Goal: Obtain resource: Download file/media

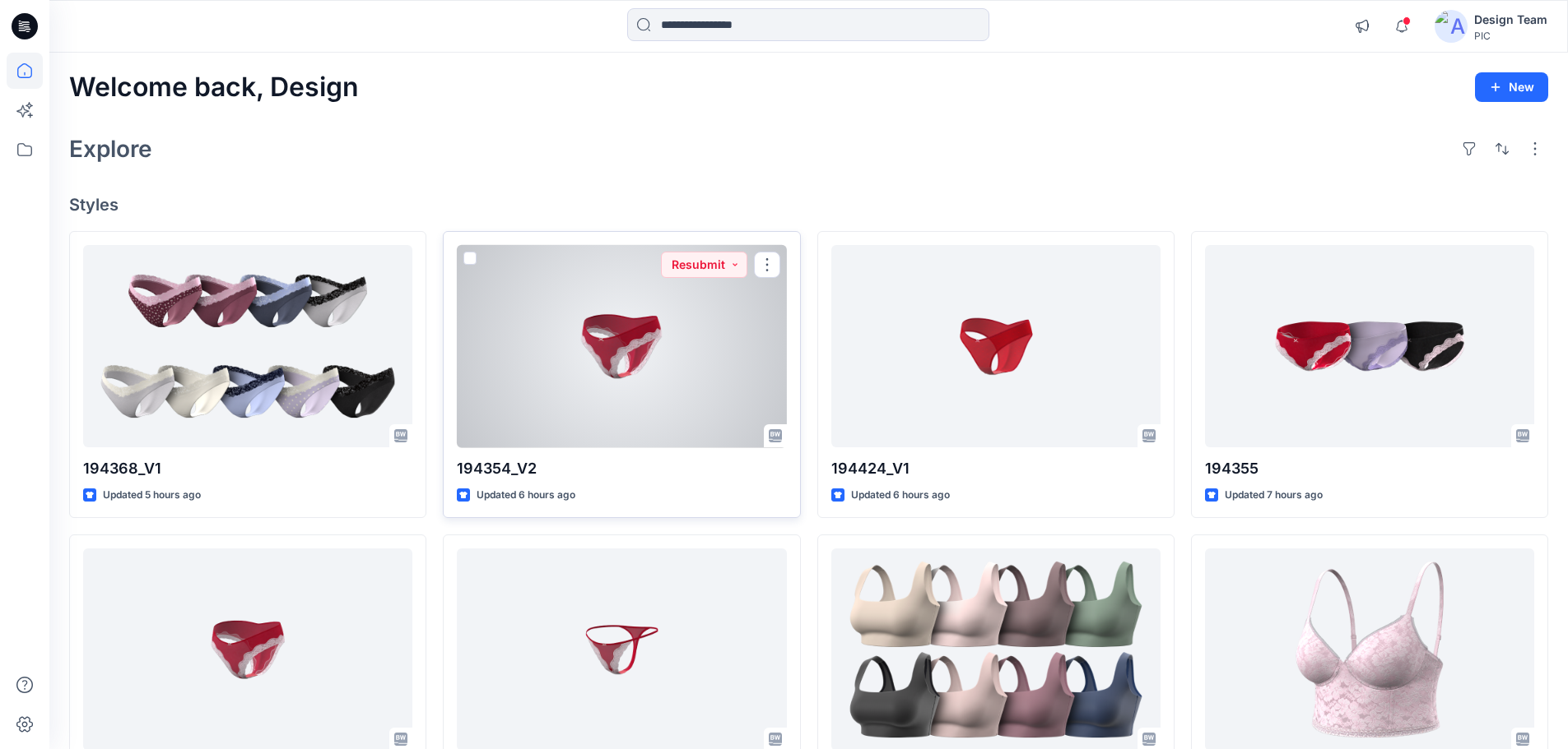
click at [564, 346] on div at bounding box center [621, 347] width 329 height 204
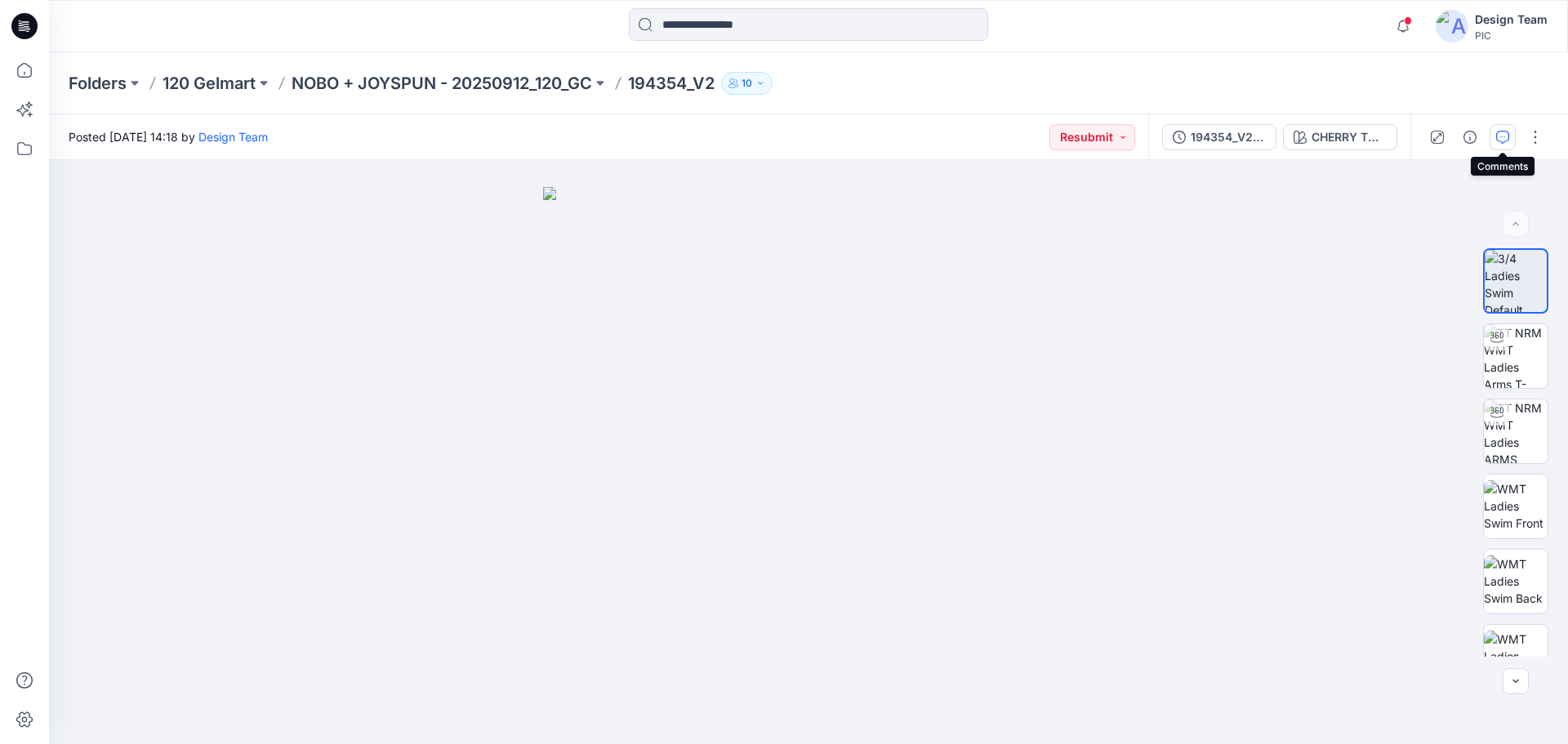
click at [1506, 145] on button "button" at bounding box center [1502, 137] width 26 height 27
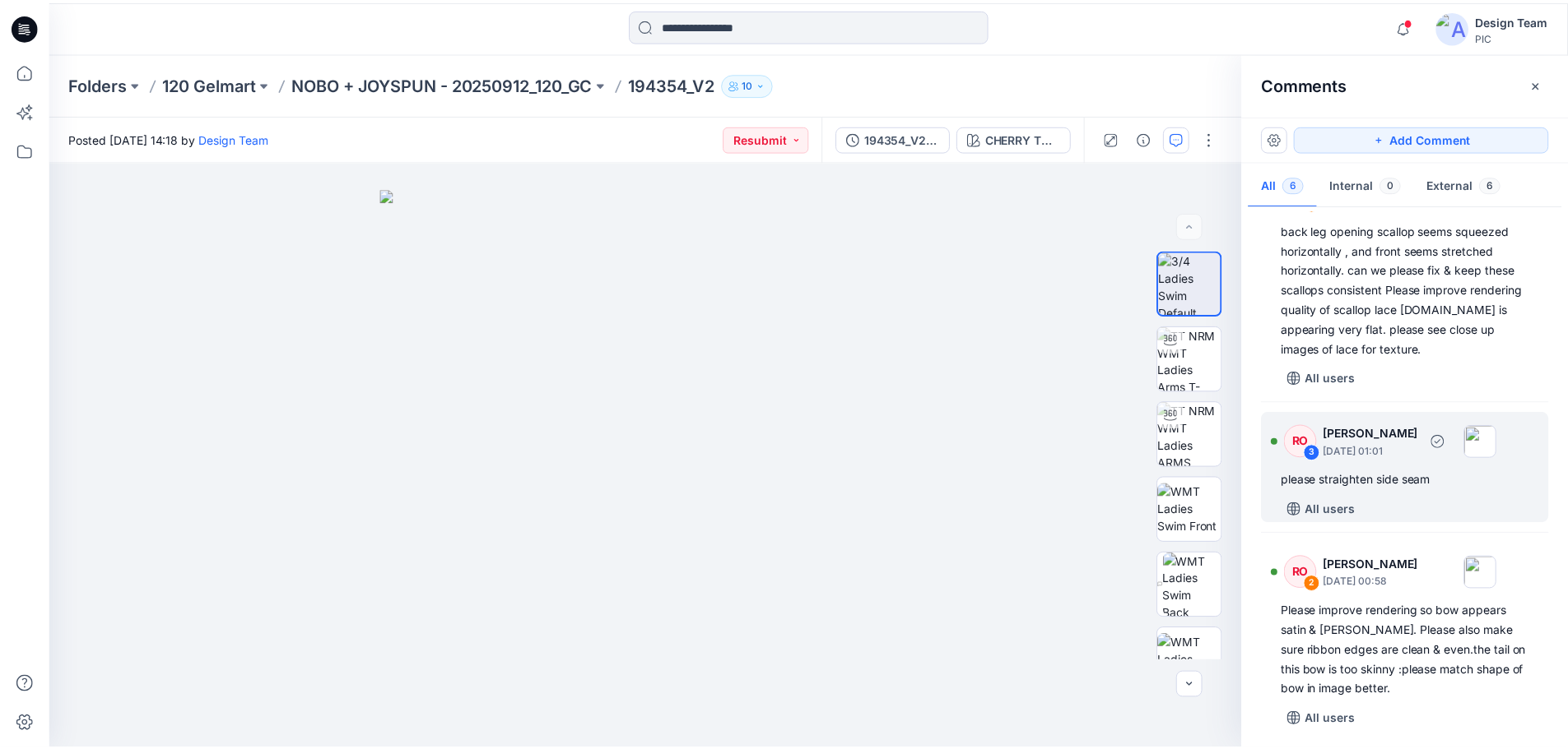
scroll to position [493, 0]
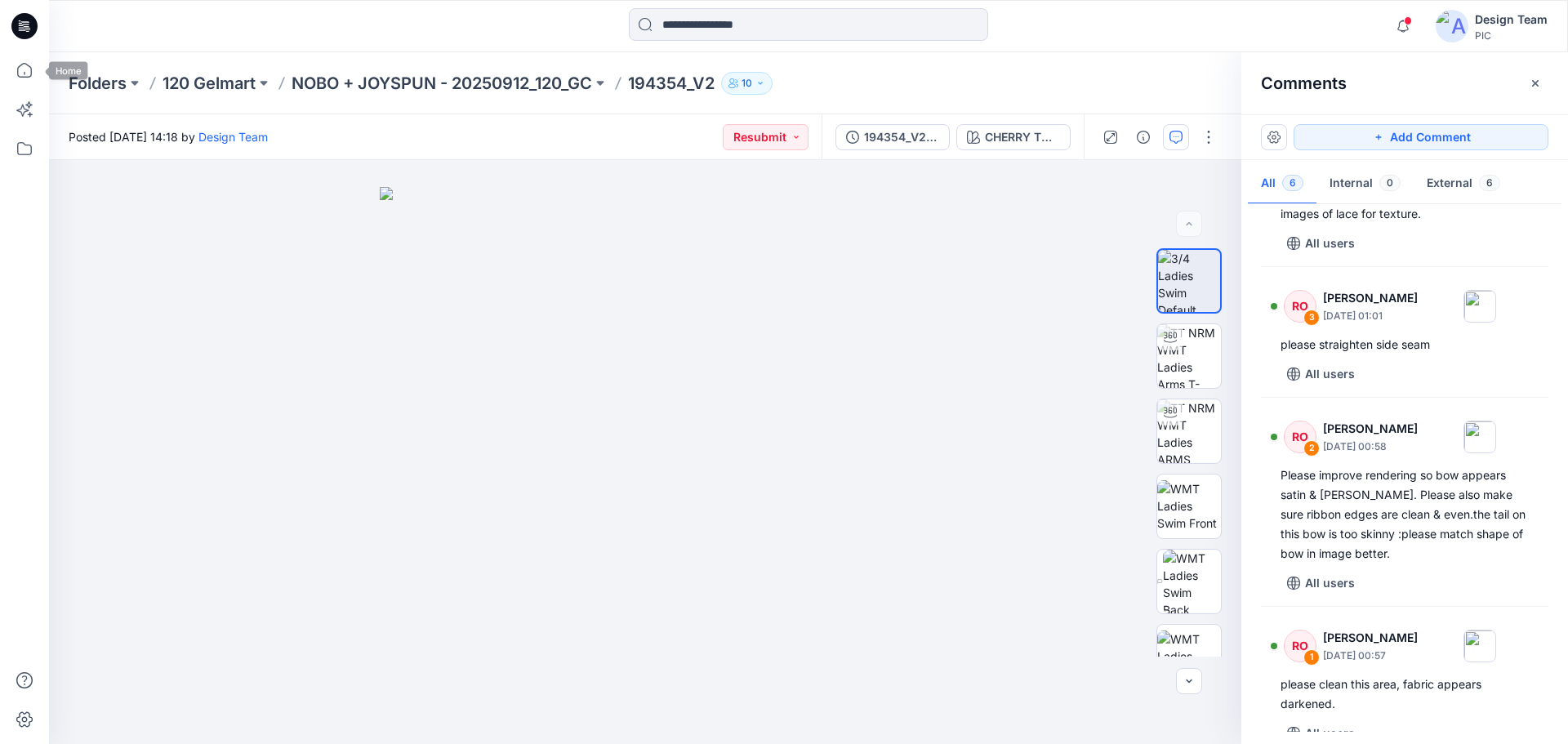
click at [23, 14] on icon at bounding box center [25, 26] width 26 height 27
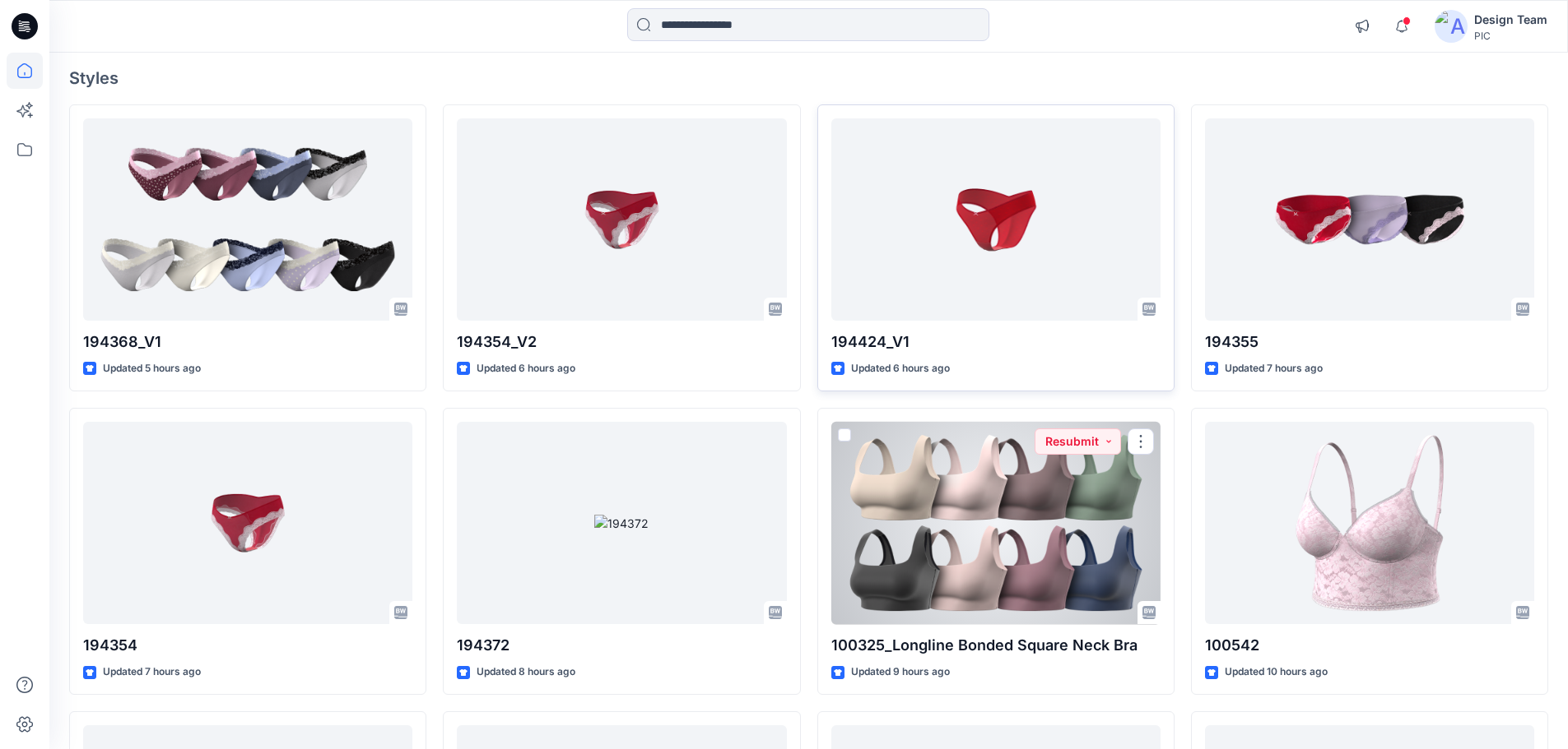
scroll to position [125, 0]
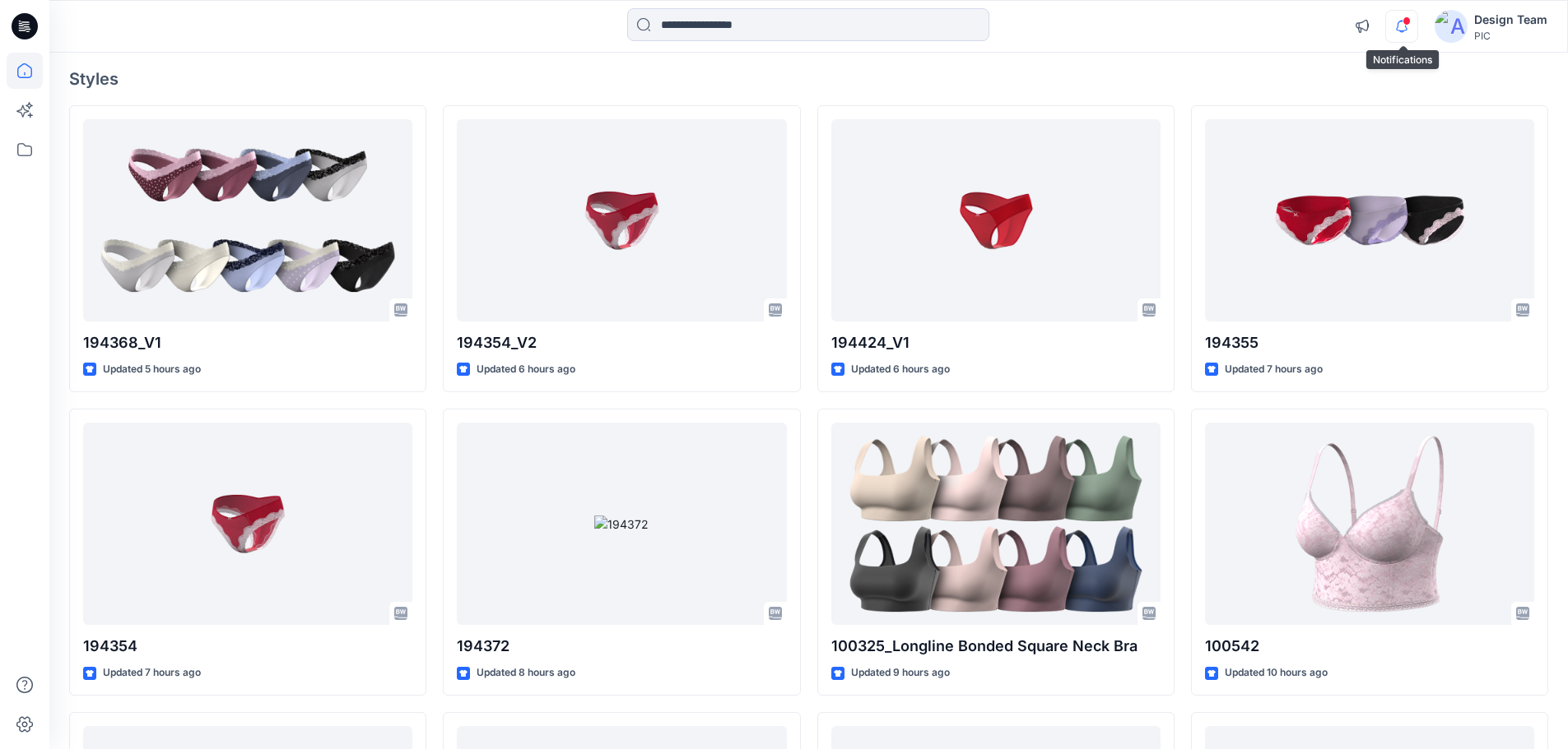
click at [1404, 16] on icon "button" at bounding box center [1402, 26] width 32 height 33
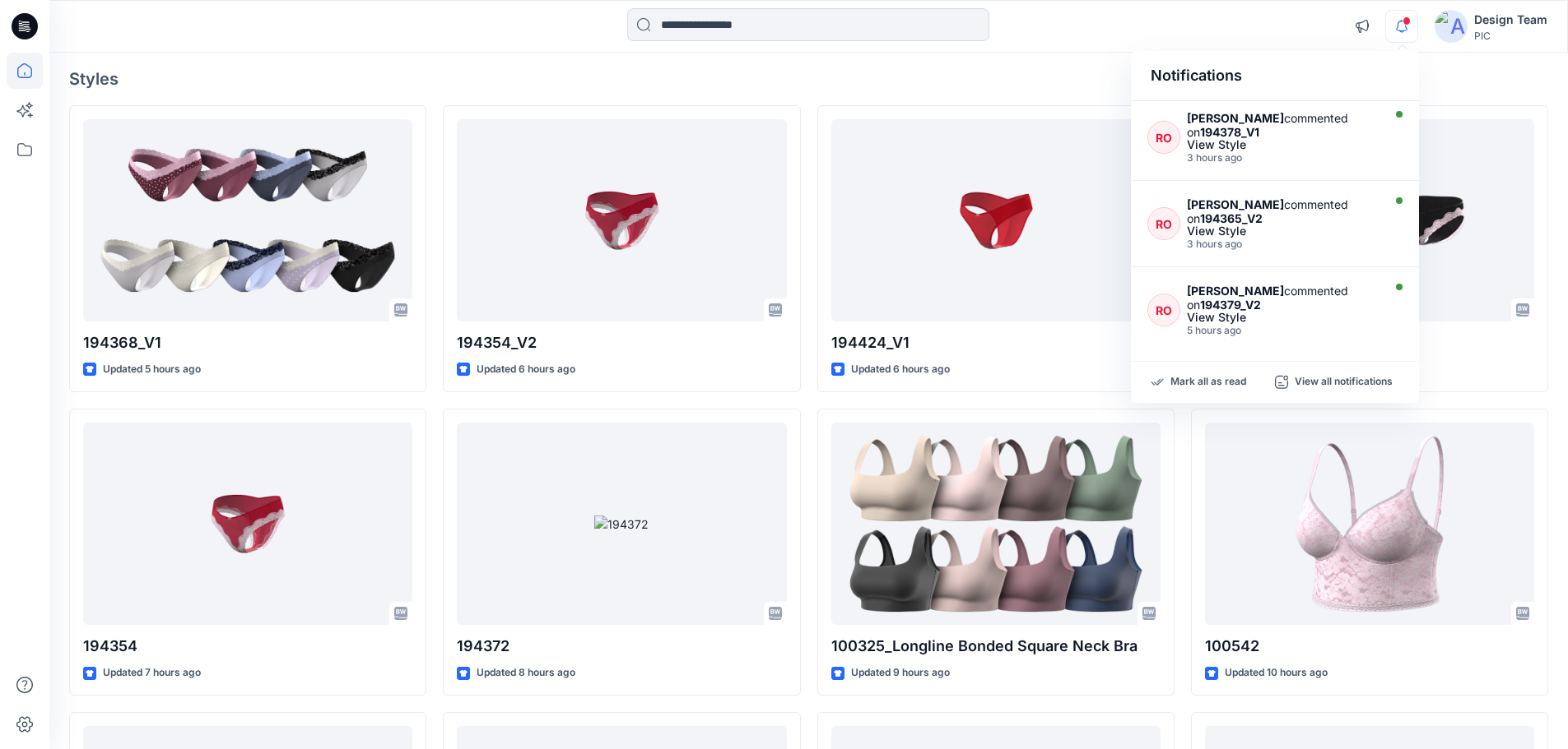
click at [1186, 55] on div "Notifications" at bounding box center [1274, 76] width 288 height 50
click at [1146, 2] on div "Notifications RO [PERSON_NAME] commented on 194378_V1 View Style 3 hours ago RO…" at bounding box center [809, 26] width 1519 height 52
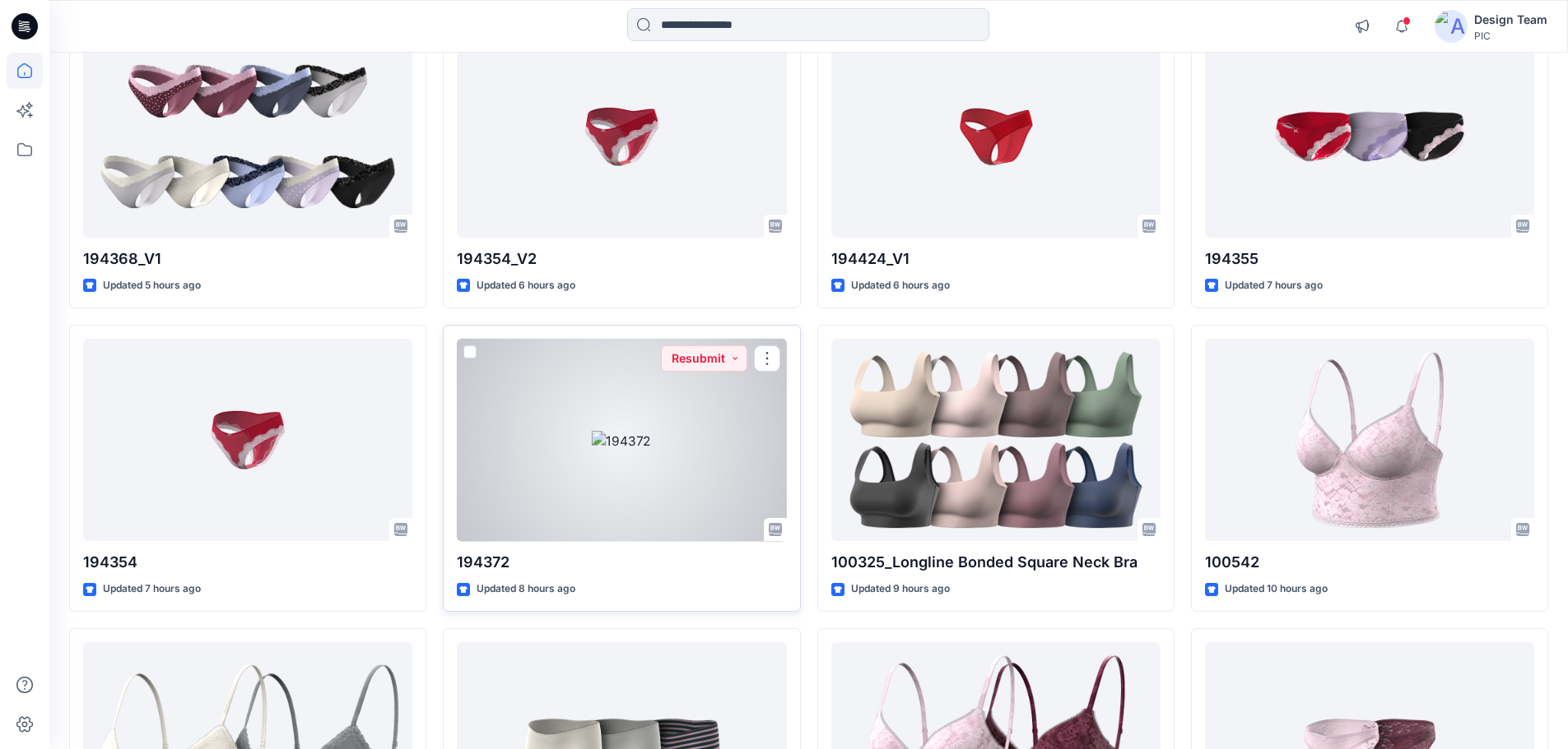
scroll to position [208, 0]
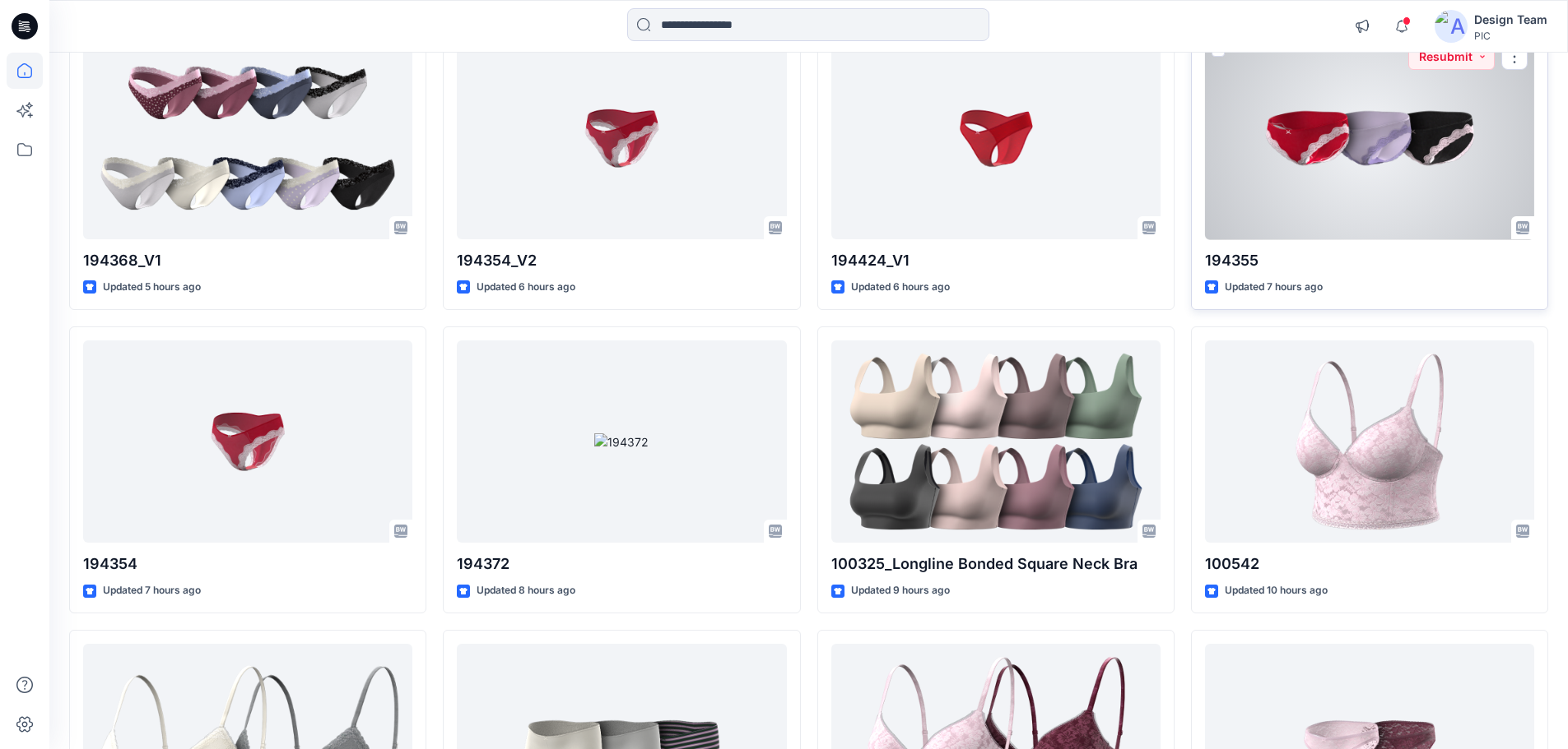
click at [1319, 182] on div at bounding box center [1369, 138] width 329 height 204
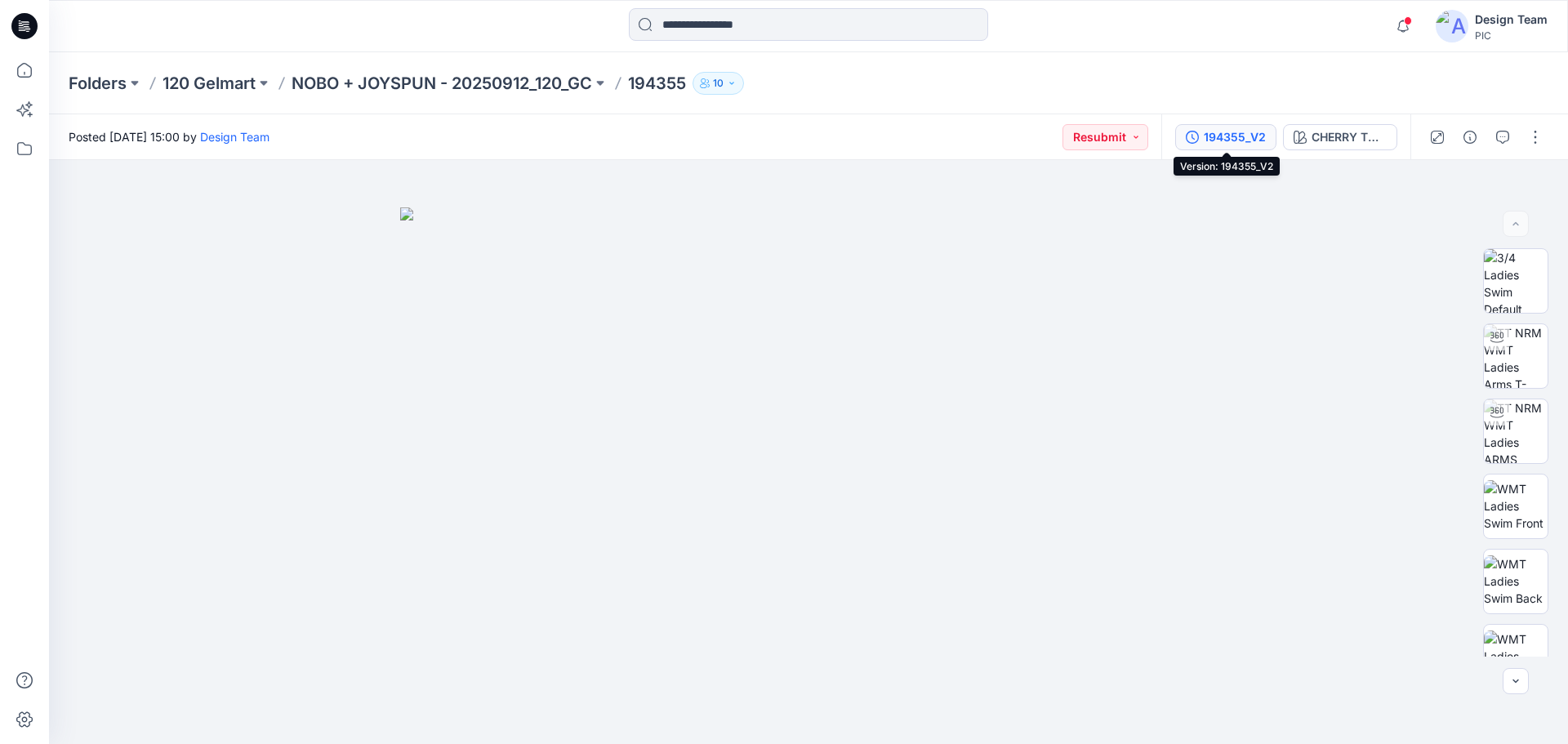
click at [1241, 133] on div "194355_V2" at bounding box center [1234, 137] width 62 height 18
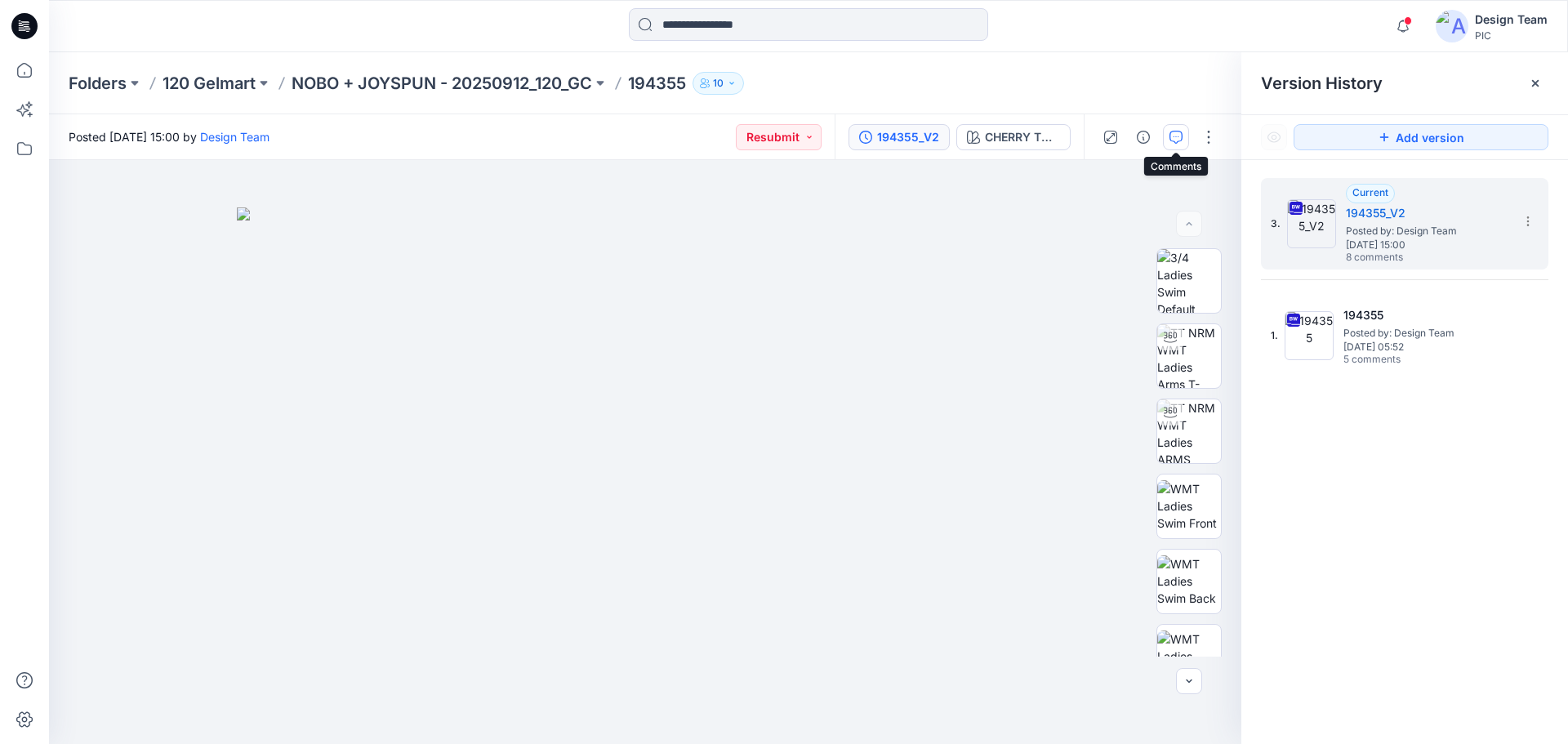
click at [1175, 134] on icon "button" at bounding box center [1176, 136] width 13 height 13
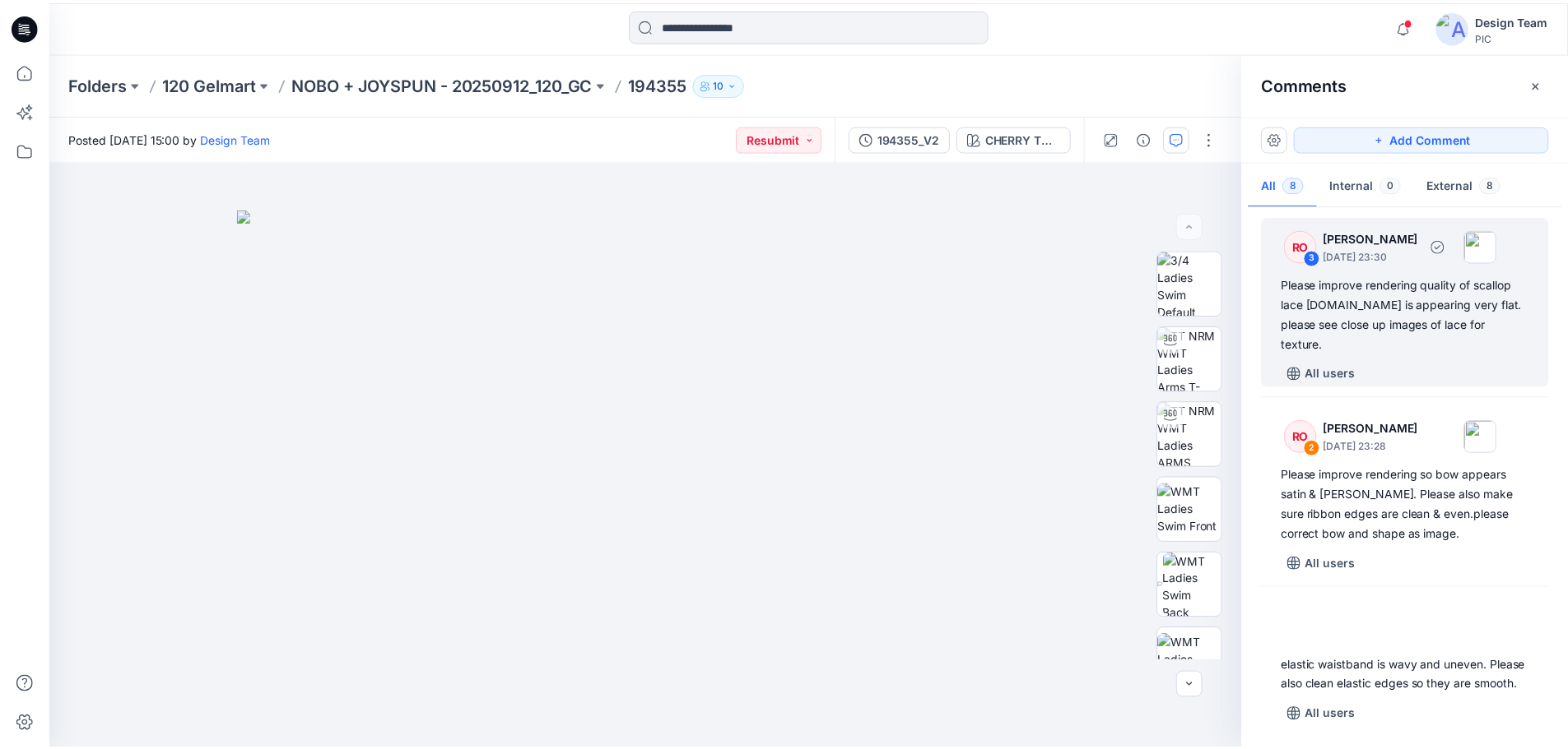
scroll to position [762, 0]
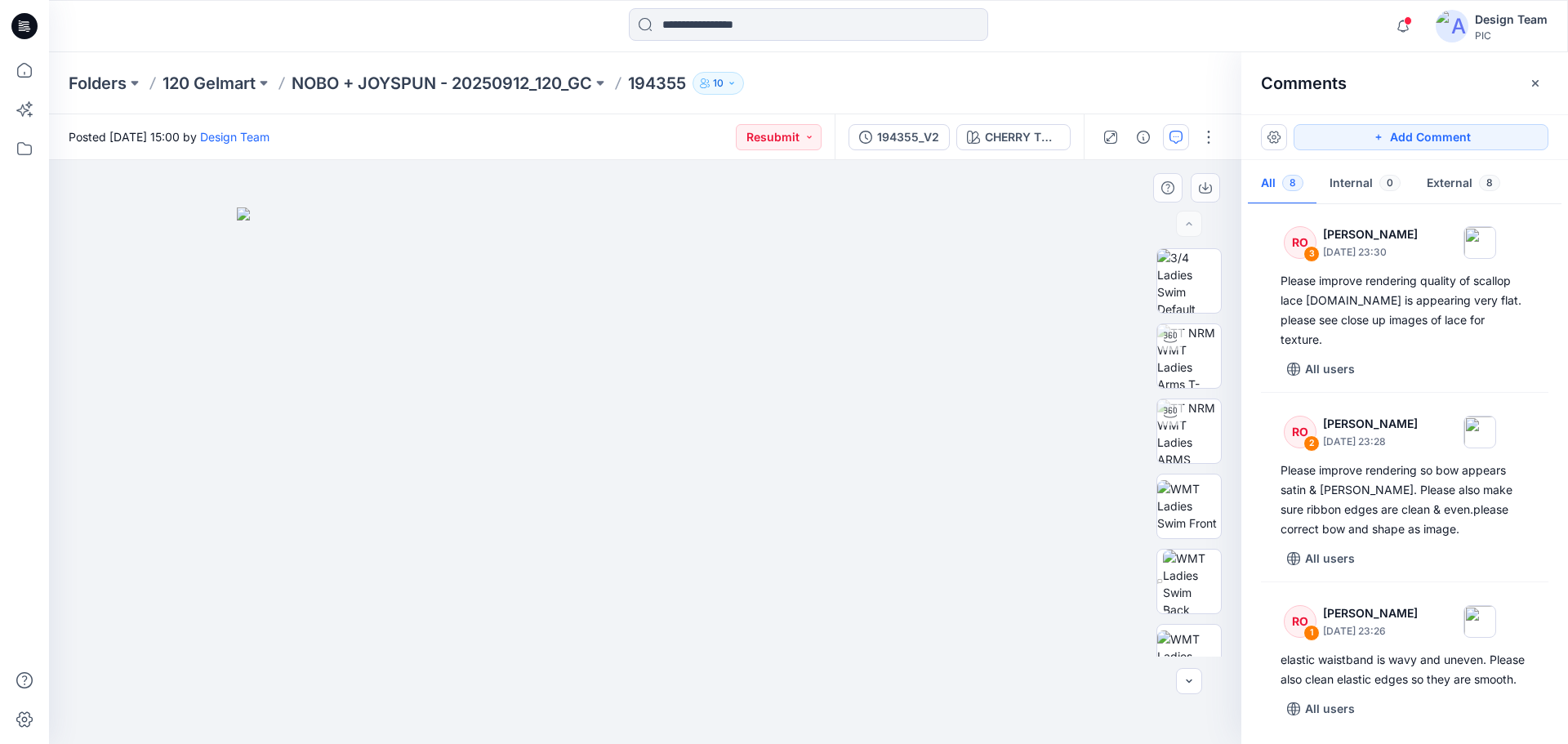
click at [610, 456] on img at bounding box center [645, 476] width 816 height 538
click at [8, 28] on div at bounding box center [24, 26] width 52 height 52
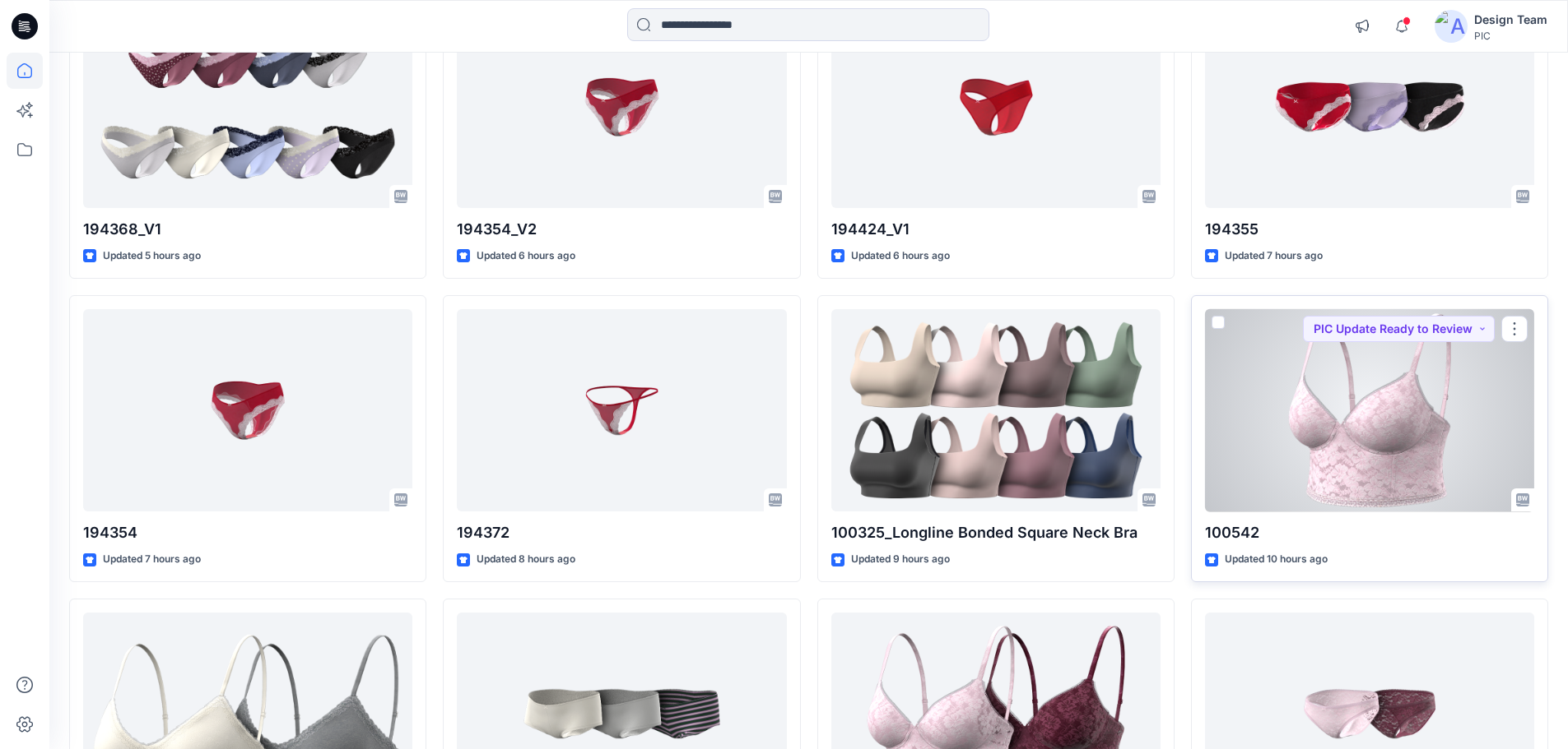
scroll to position [247, 0]
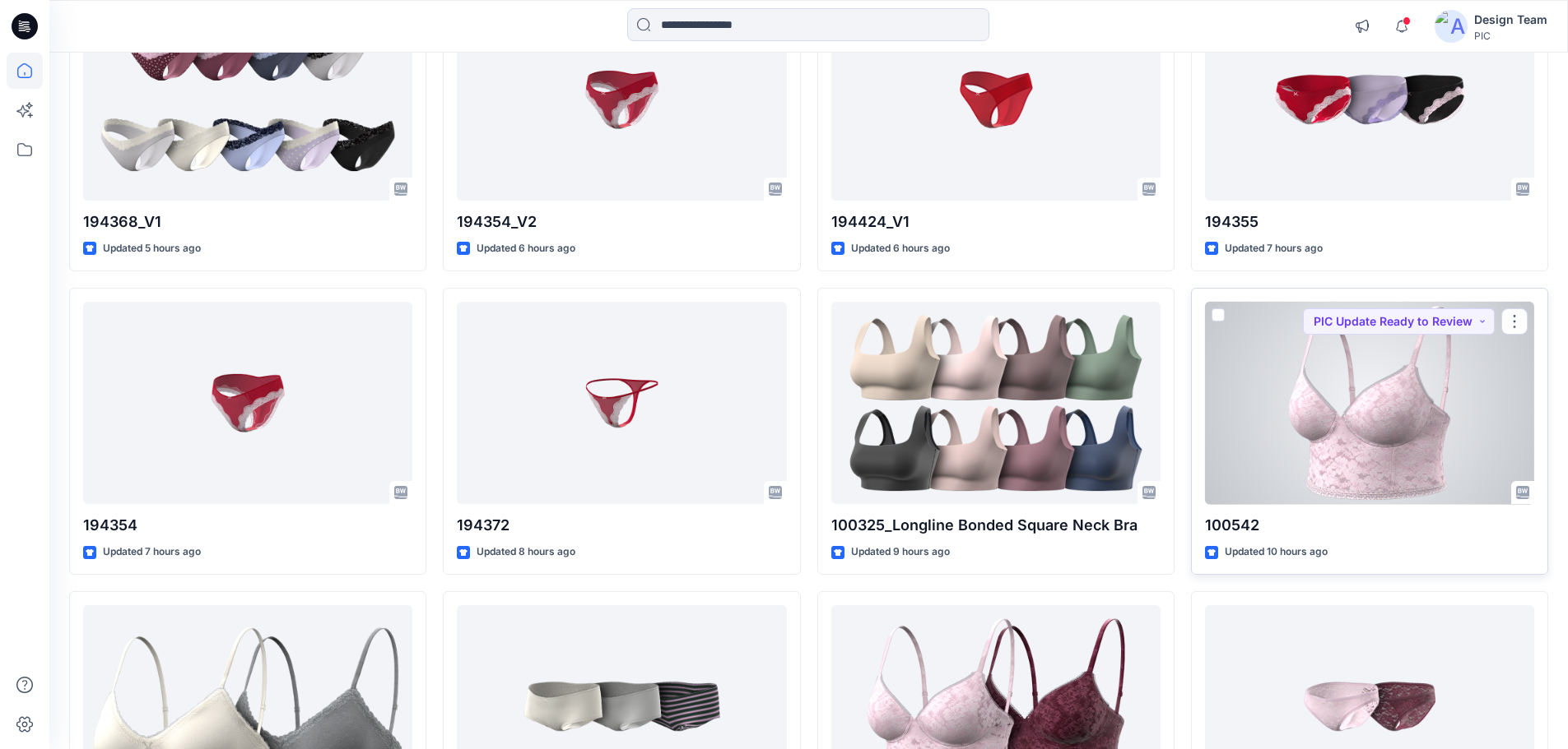
click at [1368, 461] on div at bounding box center [1369, 403] width 329 height 204
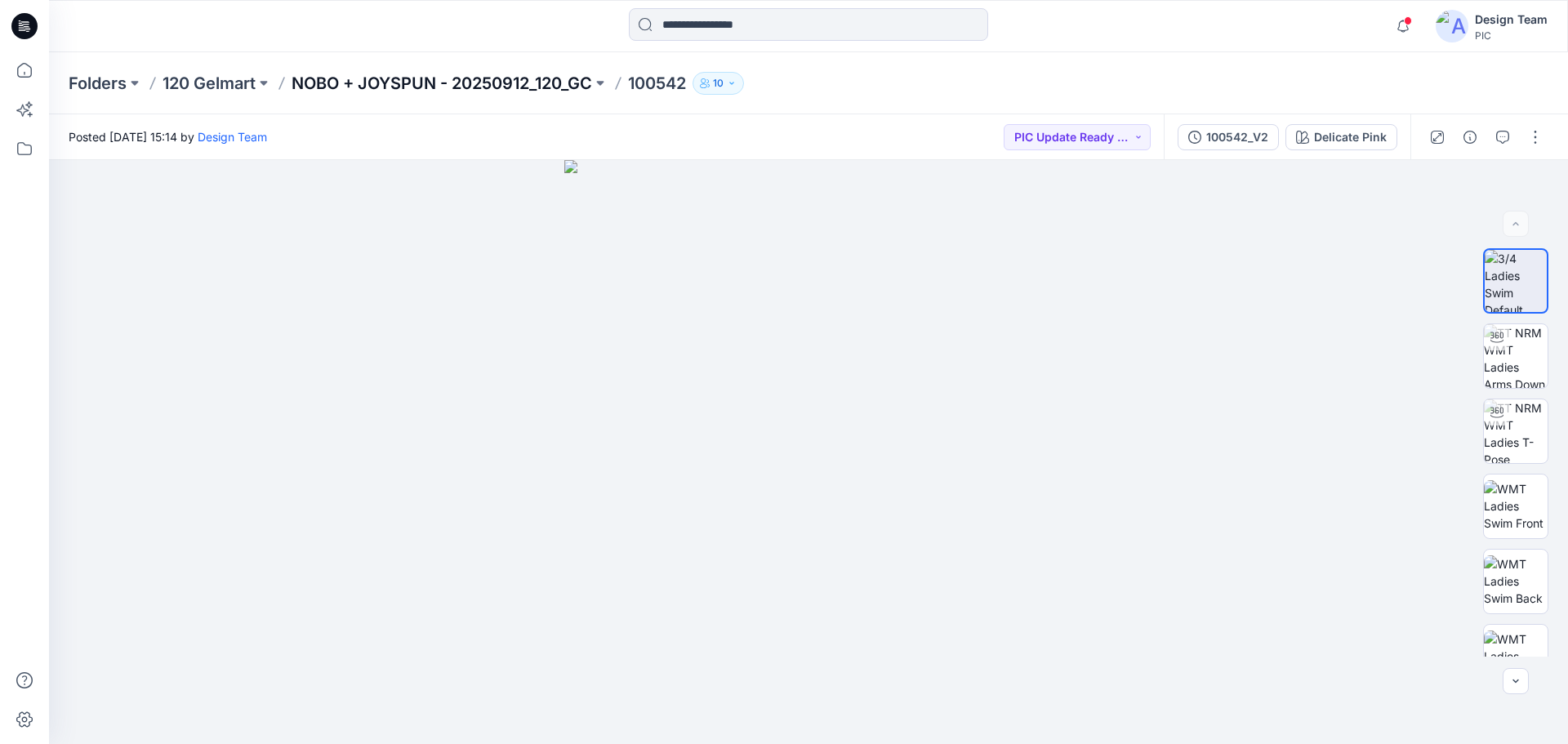
click at [343, 84] on p "NOBO + JOYSPUN - 20250912_120_GC" at bounding box center [442, 82] width 300 height 23
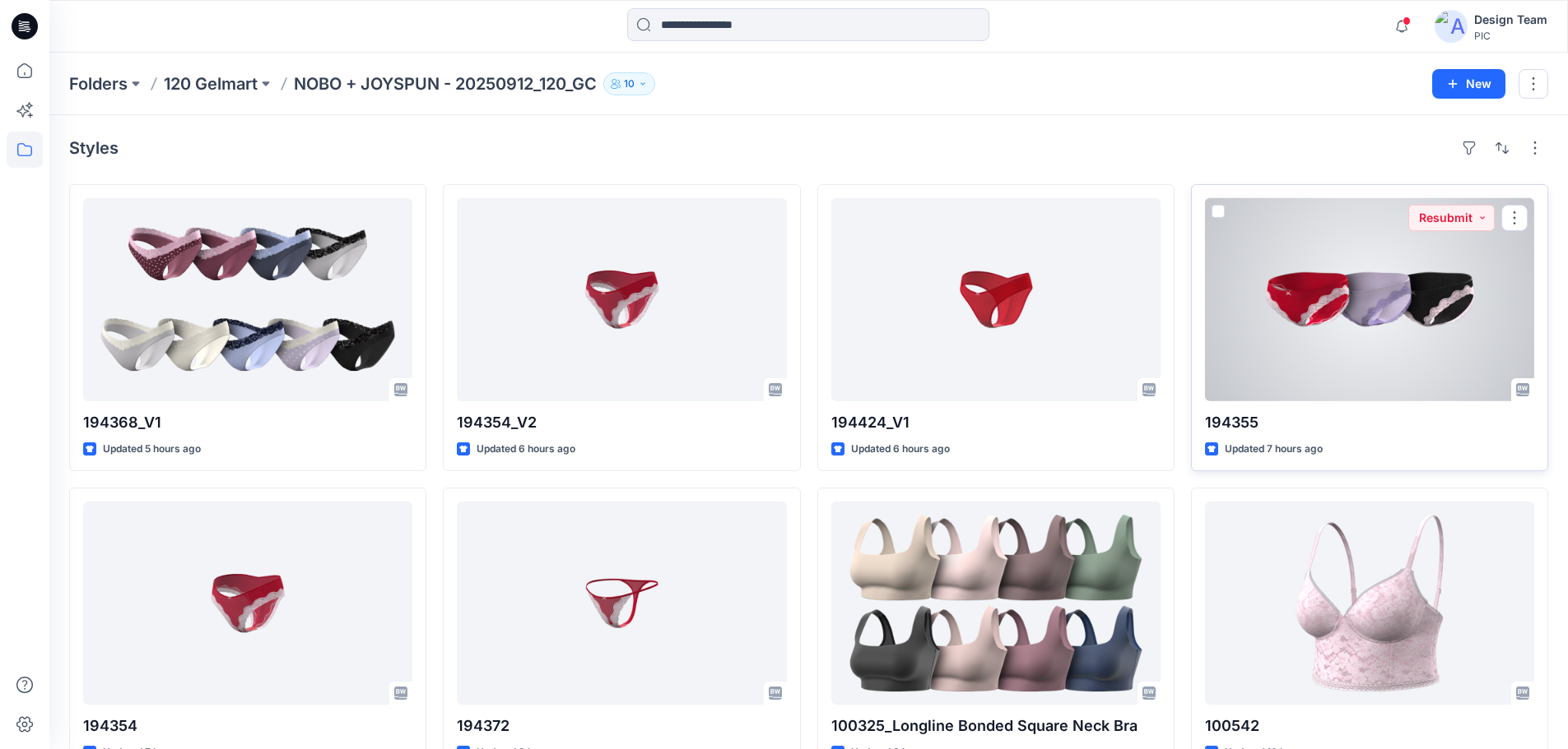
click at [1396, 327] on div at bounding box center [1369, 300] width 329 height 204
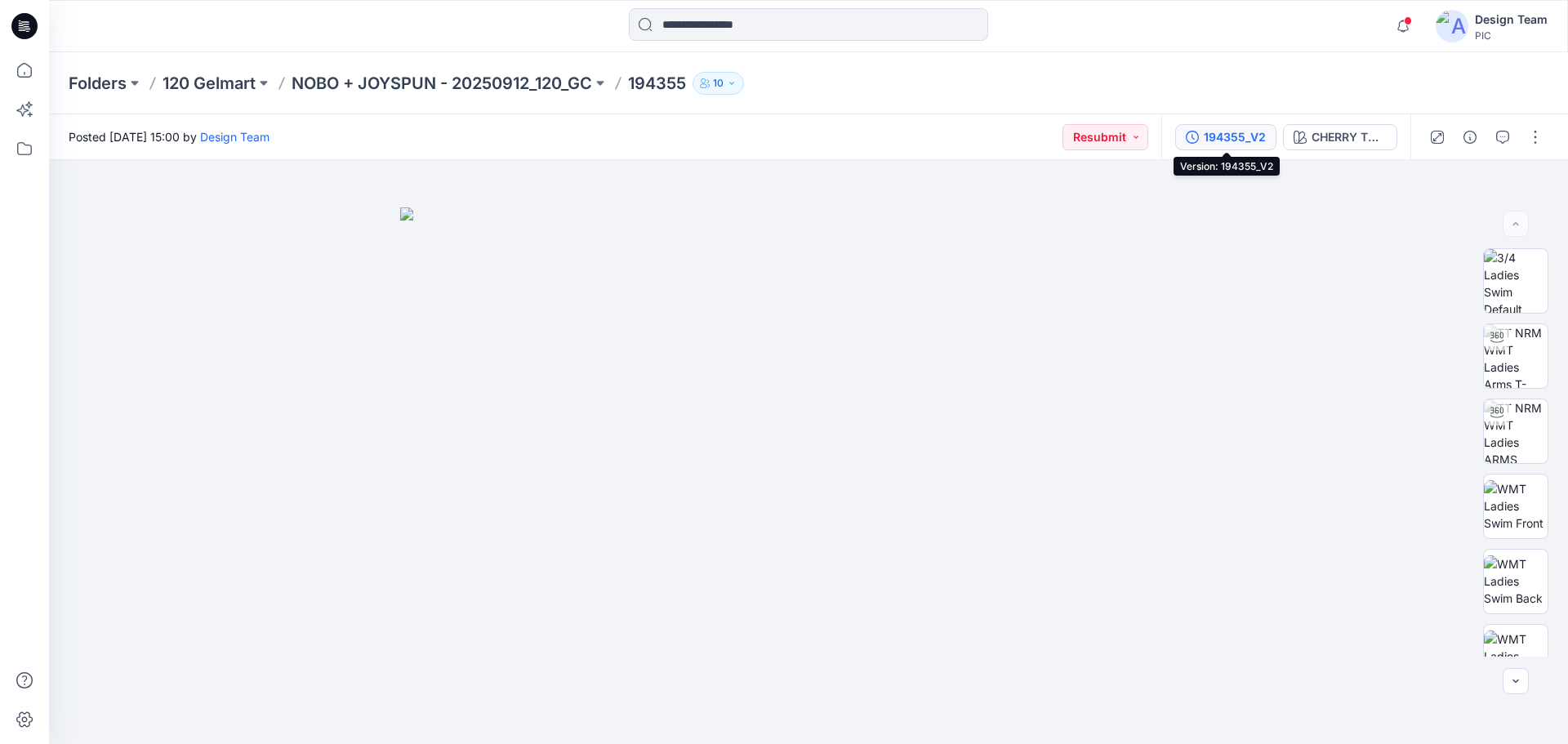
click at [1233, 133] on div "194355_V2" at bounding box center [1234, 137] width 62 height 18
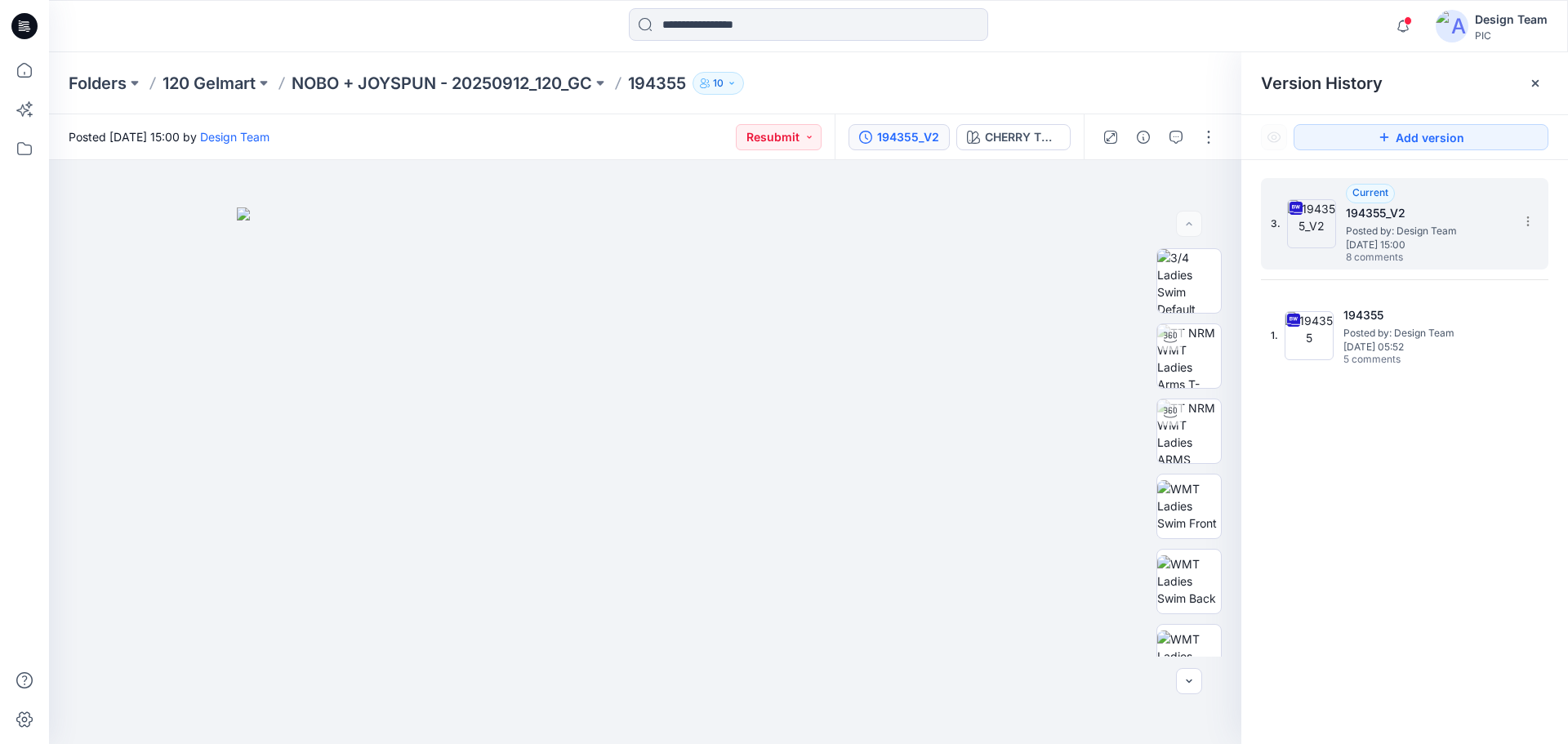
click at [1352, 239] on span "[DATE] 15:00" at bounding box center [1428, 245] width 163 height 12
click at [1169, 137] on button "button" at bounding box center [1176, 137] width 26 height 27
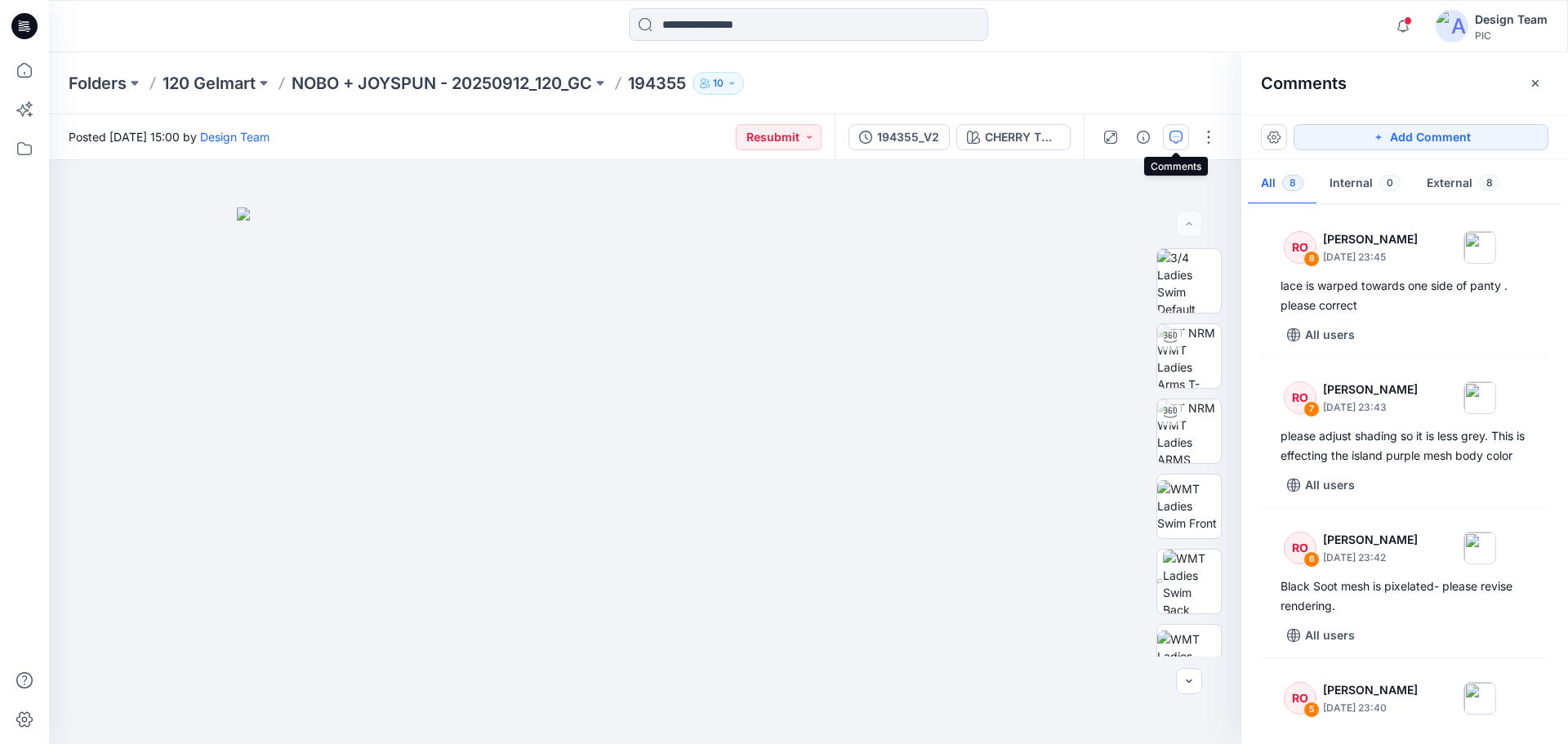
click at [1167, 141] on button "button" at bounding box center [1176, 137] width 26 height 27
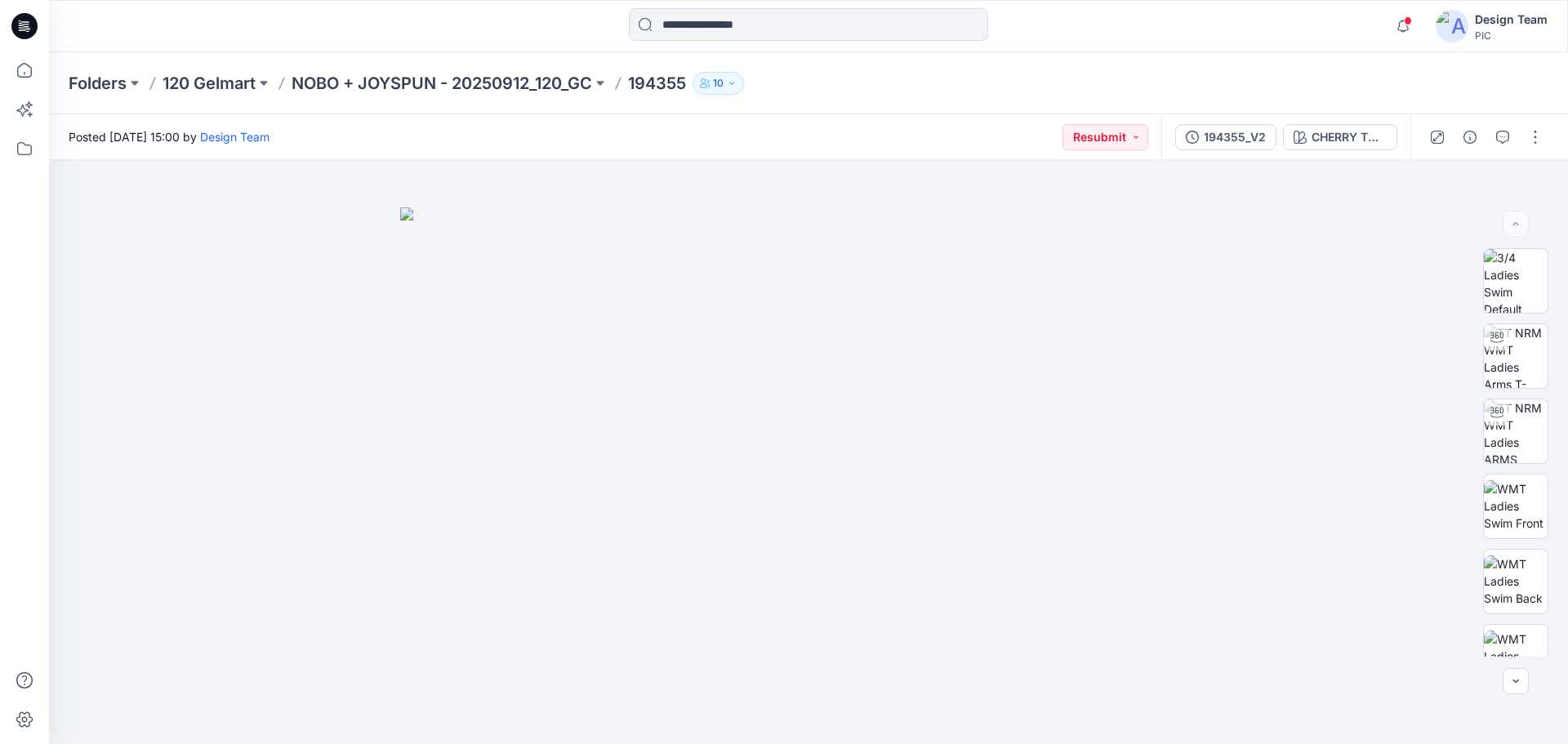
click at [1169, 141] on div "194355_V2 CHERRY TOMATO" at bounding box center [1286, 137] width 249 height 46
click at [1249, 134] on div "194355_V2" at bounding box center [1234, 137] width 62 height 18
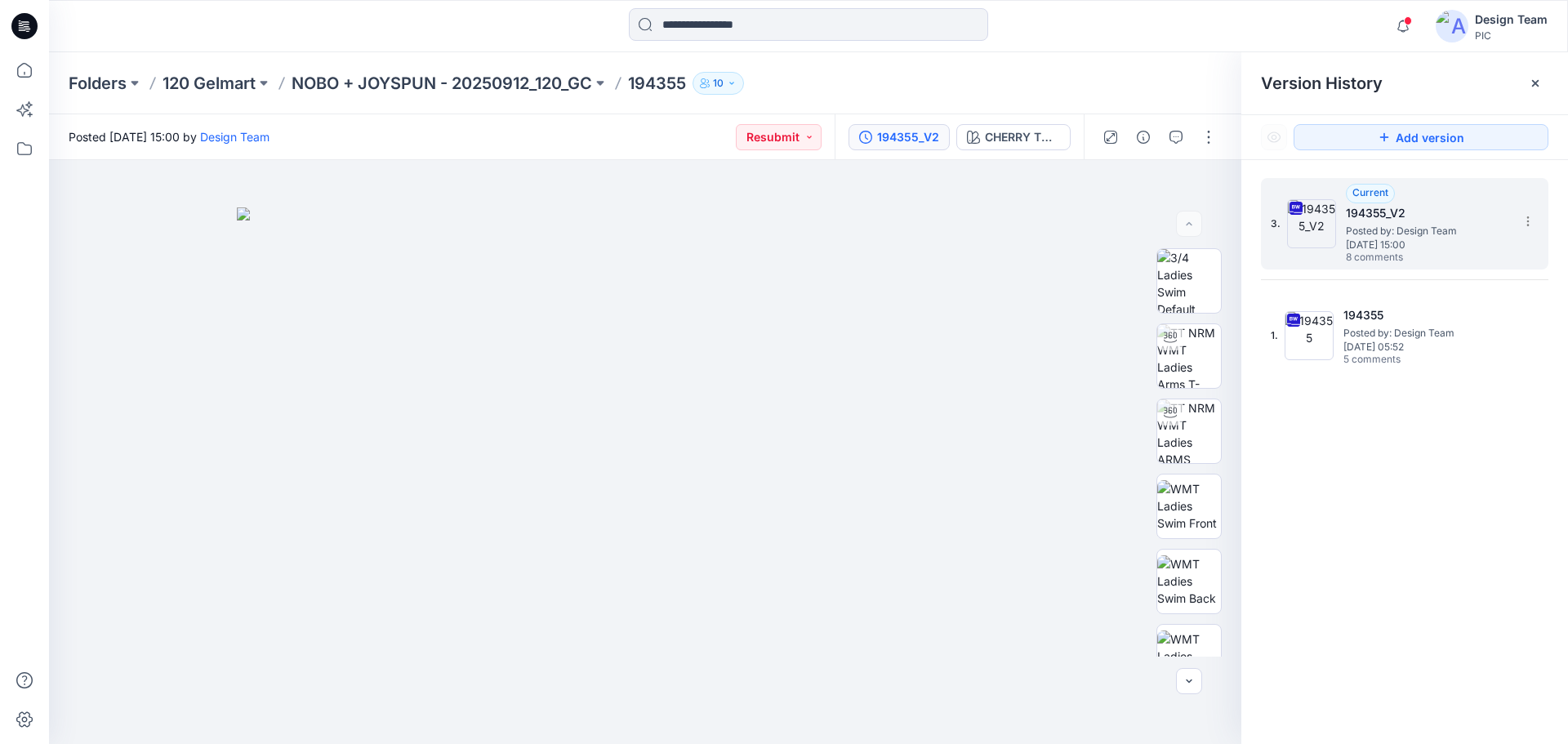
click at [1536, 205] on div "3. Current 194355_V2 Posted by: Design Team [DATE] 15:00 8 comments" at bounding box center [1404, 223] width 287 height 91
click at [1527, 217] on icon at bounding box center [1528, 221] width 13 height 13
click at [1487, 246] on span "Download Source BW File" at bounding box center [1445, 253] width 137 height 20
click at [1405, 27] on icon "button" at bounding box center [1403, 26] width 31 height 32
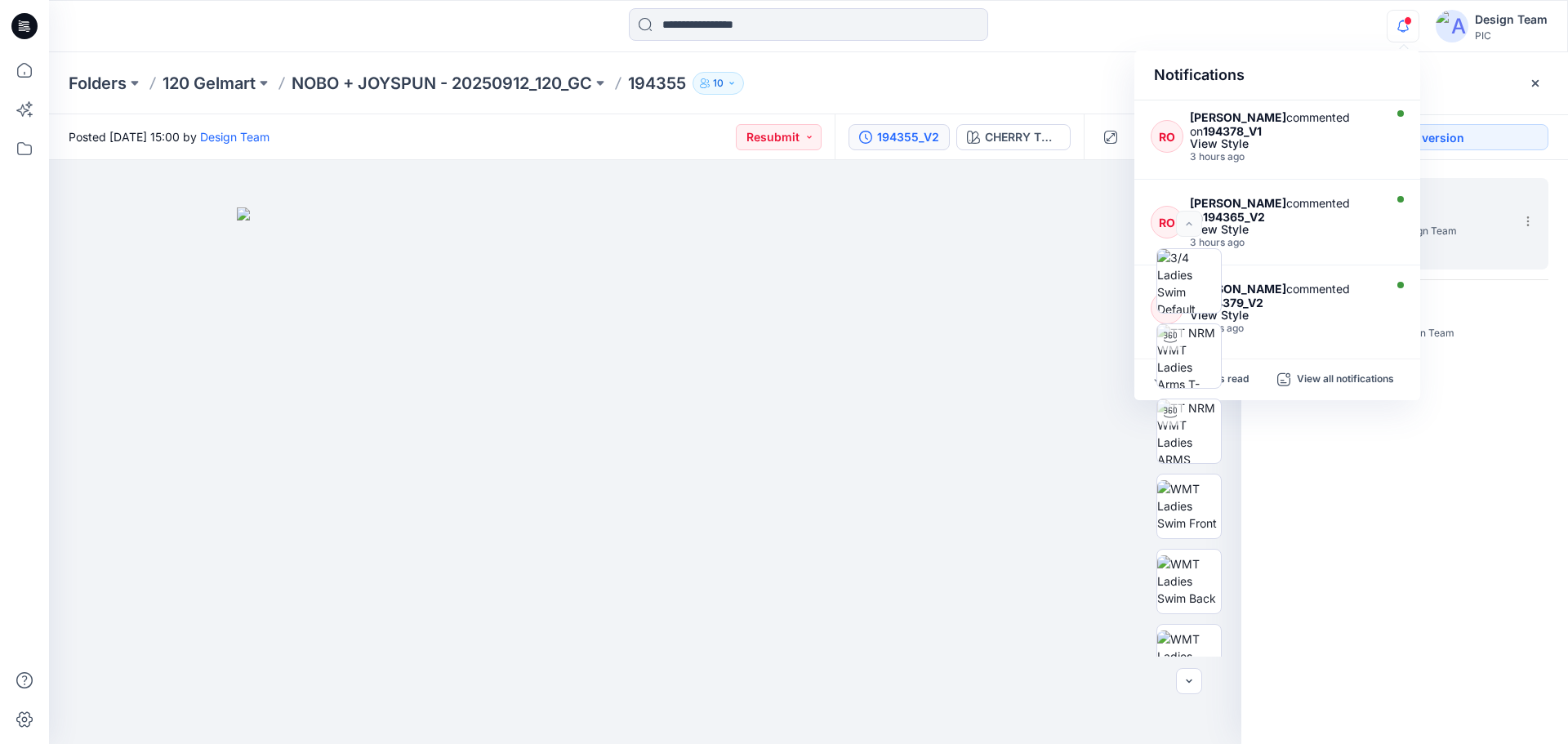
click at [1211, 31] on div "Notifications RO [PERSON_NAME] commented on 194378_V1 View Style 3 hours ago RO…" at bounding box center [808, 26] width 1518 height 36
